Goal: Transaction & Acquisition: Download file/media

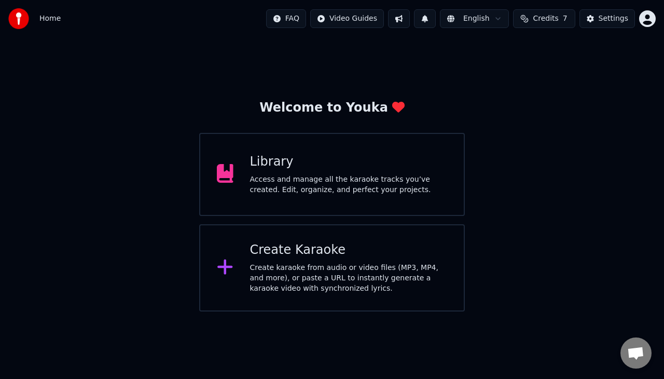
click at [282, 165] on div "Library" at bounding box center [349, 162] width 198 height 17
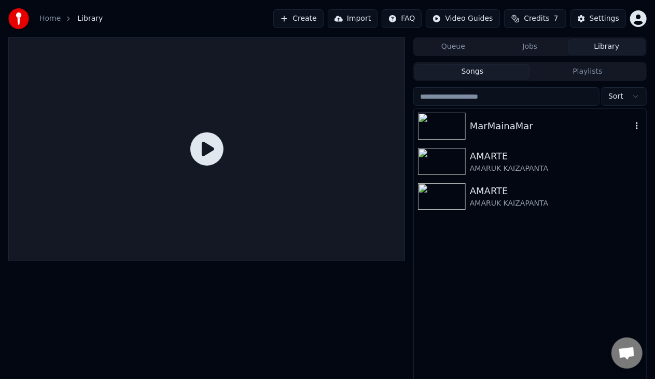
click at [635, 125] on icon "button" at bounding box center [637, 125] width 10 height 8
click at [549, 127] on div "MarMainaMar" at bounding box center [551, 126] width 162 height 15
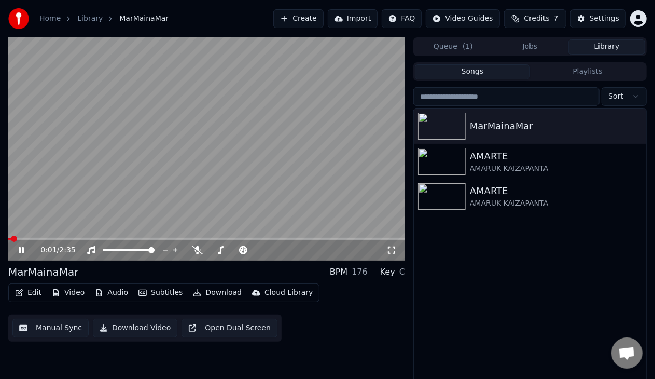
click at [129, 328] on button "Download Video" at bounding box center [135, 327] width 85 height 19
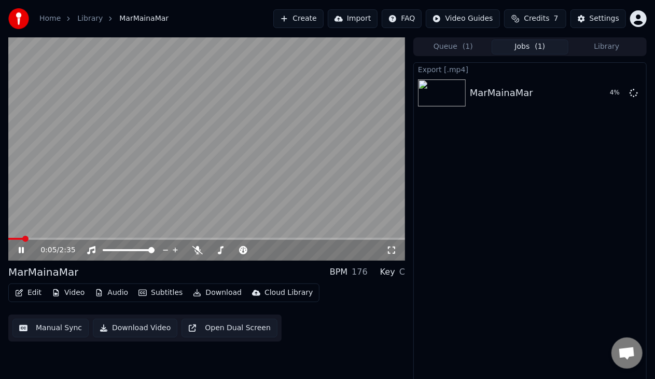
click at [17, 252] on icon at bounding box center [29, 250] width 24 height 8
drag, startPoint x: 612, startPoint y: 45, endPoint x: 609, endPoint y: 57, distance: 12.8
click at [612, 45] on button "Library" at bounding box center [607, 46] width 77 height 15
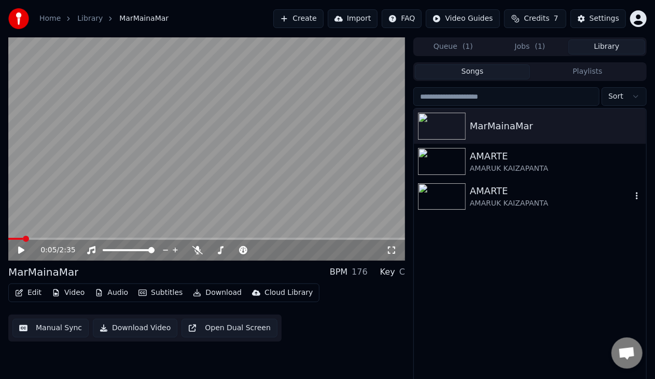
click at [513, 196] on div "AMARTE" at bounding box center [551, 191] width 162 height 15
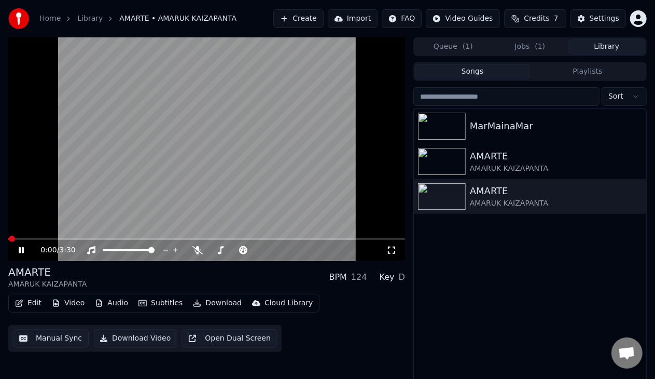
click at [31, 237] on video at bounding box center [206, 148] width 397 height 223
click at [18, 251] on icon at bounding box center [21, 249] width 6 height 7
click at [38, 237] on video at bounding box center [206, 148] width 397 height 223
click at [57, 240] on span at bounding box center [206, 239] width 397 height 2
click at [106, 242] on div "0:26 / 3:30" at bounding box center [206, 250] width 397 height 21
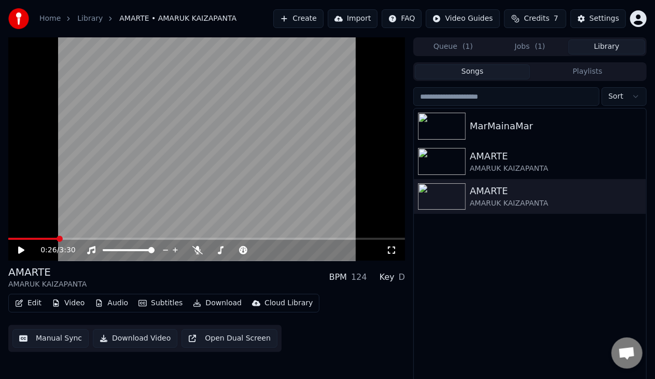
click at [18, 252] on icon at bounding box center [29, 250] width 24 height 8
click at [23, 250] on icon at bounding box center [21, 250] width 5 height 6
click at [494, 162] on div "AMARTE" at bounding box center [551, 156] width 162 height 15
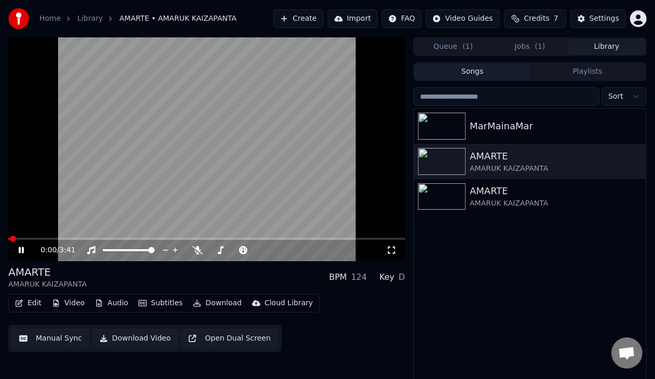
click at [41, 241] on div "0:00 / 3:41" at bounding box center [206, 250] width 397 height 21
click at [45, 238] on span at bounding box center [206, 239] width 397 height 2
click at [484, 197] on div "AMARTE" at bounding box center [551, 191] width 162 height 15
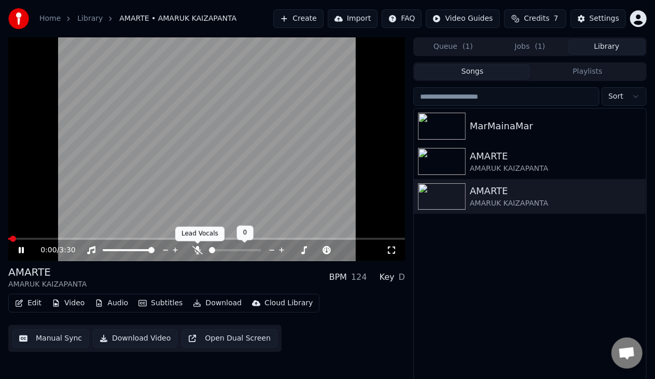
click at [195, 247] on icon at bounding box center [197, 250] width 10 height 8
click at [36, 238] on span at bounding box center [206, 239] width 397 height 2
click at [75, 240] on div "0:15 / 3:30" at bounding box center [206, 250] width 397 height 21
click at [99, 238] on div "0:16 / 3:30" at bounding box center [206, 148] width 397 height 223
click at [100, 238] on span at bounding box center [206, 239] width 397 height 2
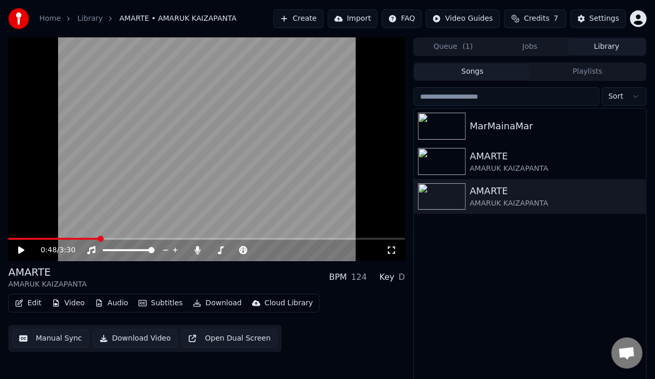
click at [19, 247] on icon at bounding box center [21, 249] width 6 height 7
click at [21, 246] on icon at bounding box center [29, 250] width 24 height 8
click at [219, 304] on button "Download" at bounding box center [217, 303] width 57 height 15
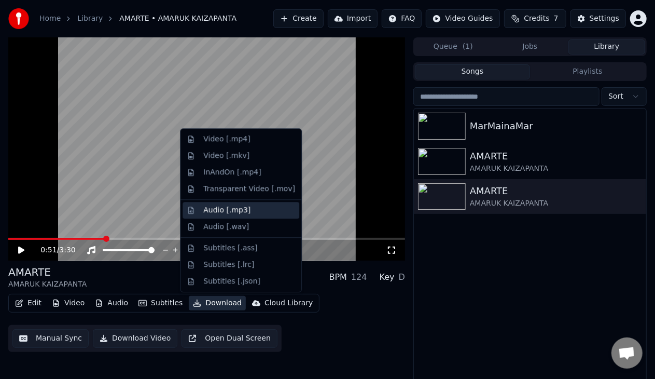
click at [223, 210] on div "Audio [.mp3]" at bounding box center [226, 210] width 47 height 10
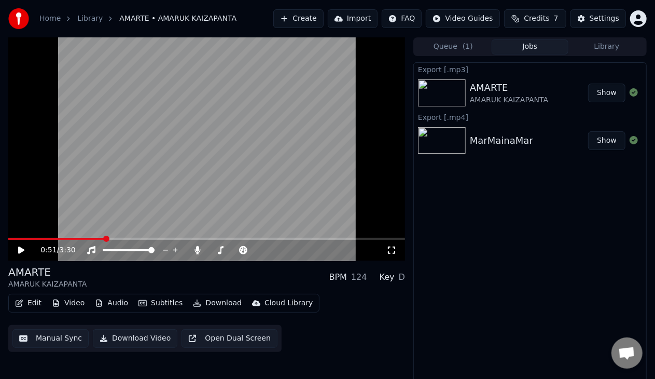
click at [600, 95] on button "Show" at bounding box center [606, 93] width 37 height 19
